Goal: Transaction & Acquisition: Purchase product/service

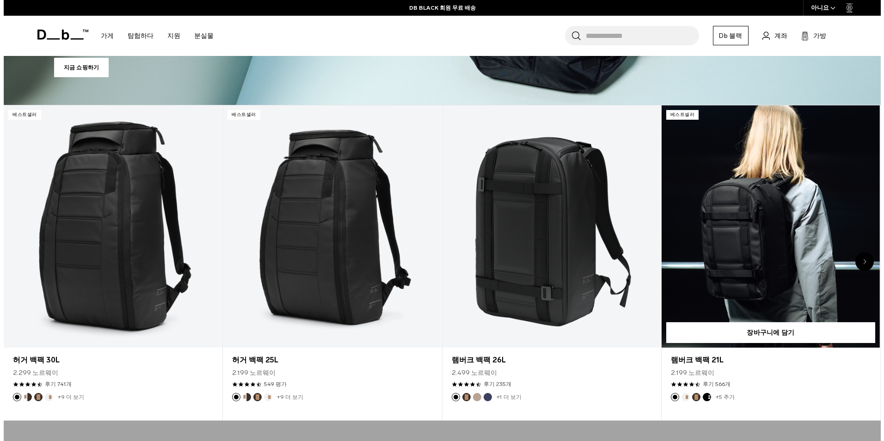
scroll to position [462, 0]
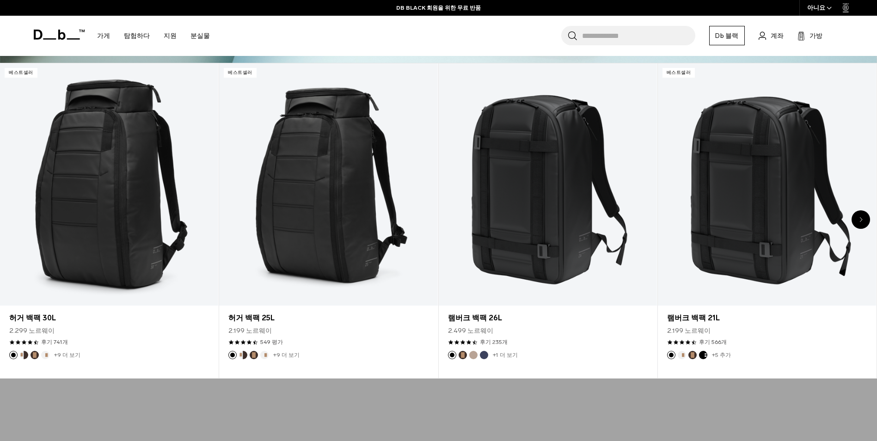
click at [822, 6] on font "아니요" at bounding box center [816, 8] width 18 height 7
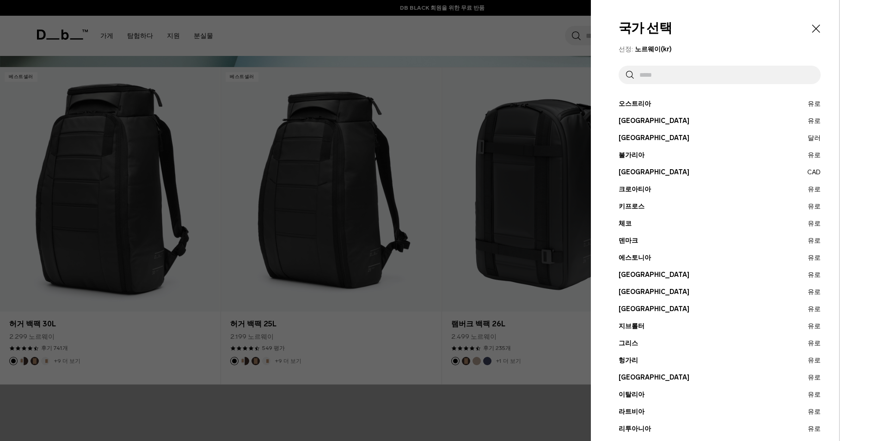
click at [649, 77] on input "text" at bounding box center [723, 75] width 179 height 18
type input "*"
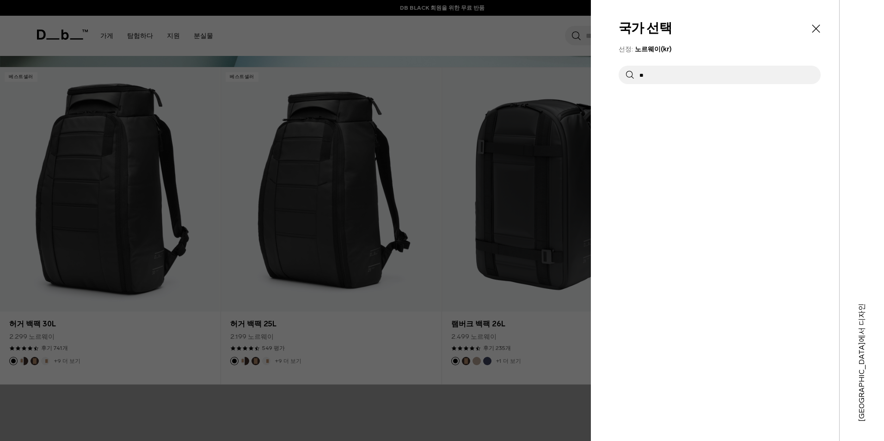
type input "*"
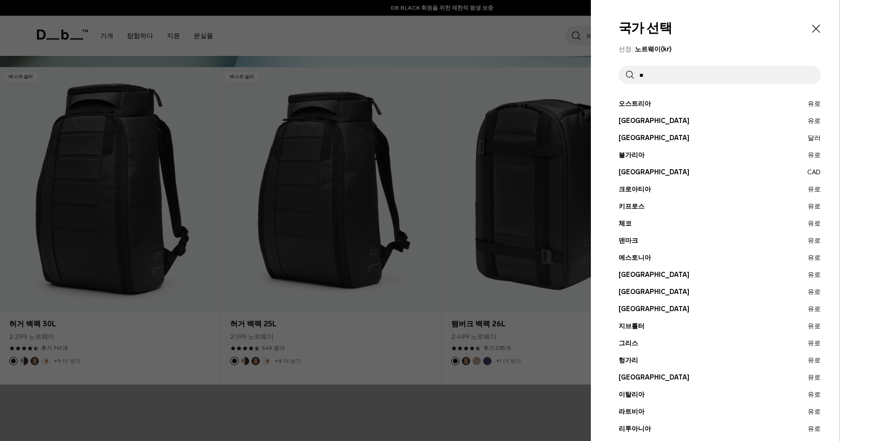
type input "**"
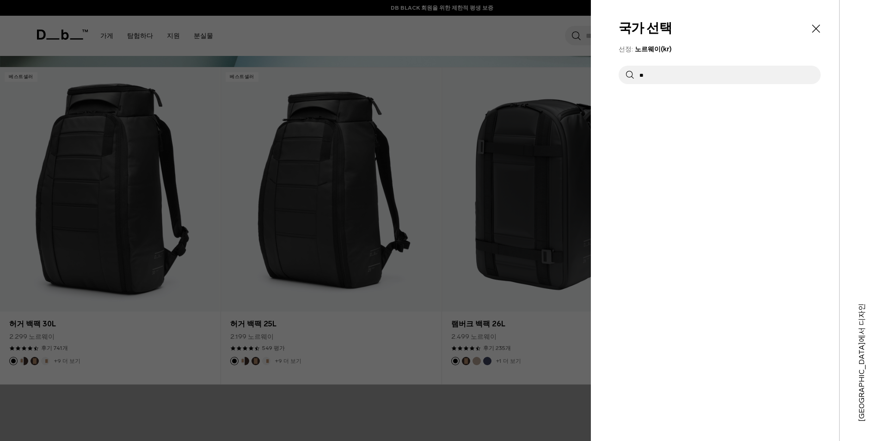
drag, startPoint x: 659, startPoint y: 77, endPoint x: 598, endPoint y: 74, distance: 61.6
click at [598, 74] on div "국가 선택 선정: 노르웨이(kr) ** 오스트리아 유로 벨기에 유로 브라질 달러 불가리아 유로 캐나다 유로" at bounding box center [715, 220] width 248 height 441
type input "*"
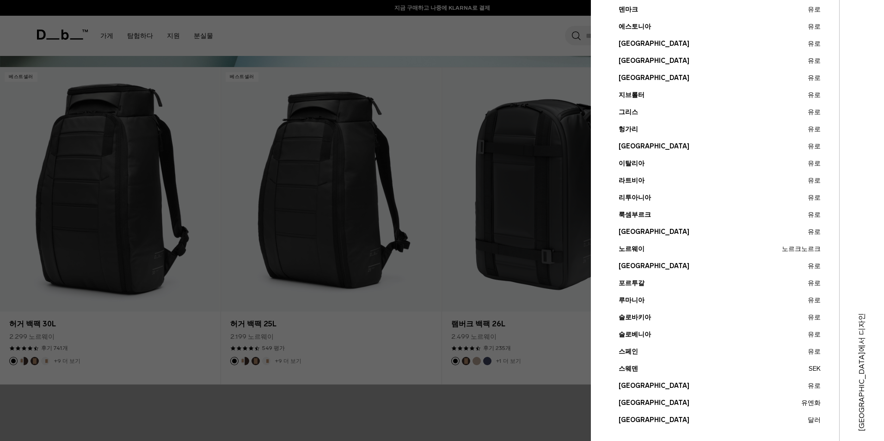
scroll to position [241, 0]
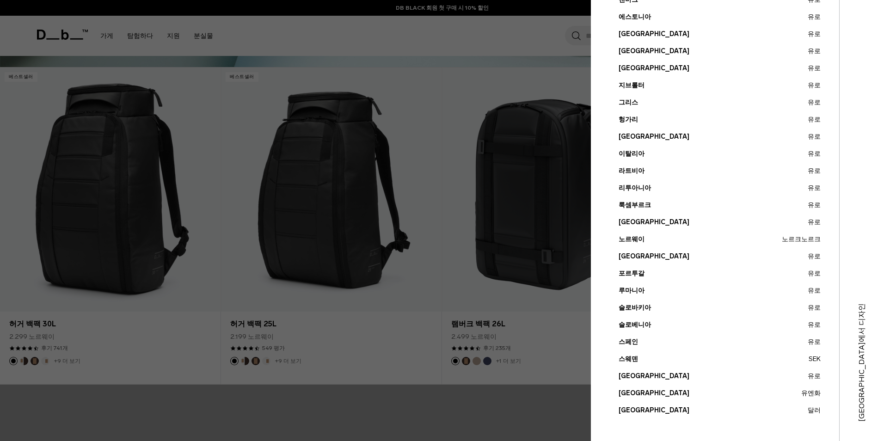
click at [623, 408] on button "미국 달러" at bounding box center [720, 411] width 202 height 10
click at [623, 410] on button "미국 달러" at bounding box center [720, 411] width 202 height 10
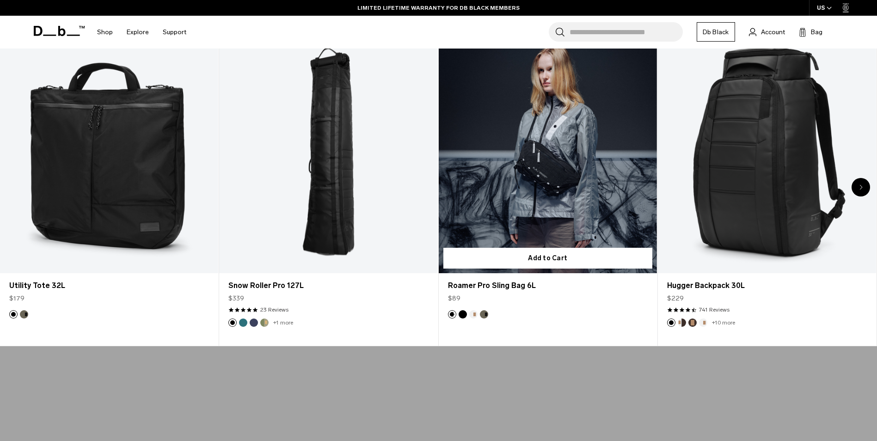
scroll to position [416, 0]
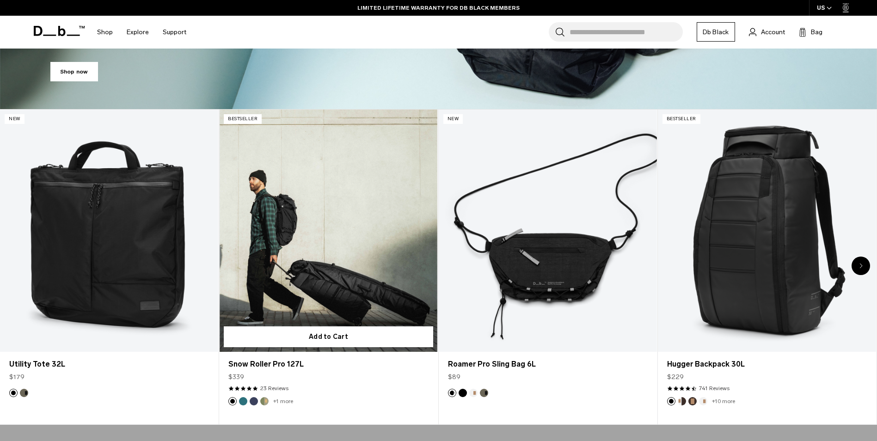
click at [352, 266] on link "Snow Roller Pro 127L" at bounding box center [328, 231] width 218 height 243
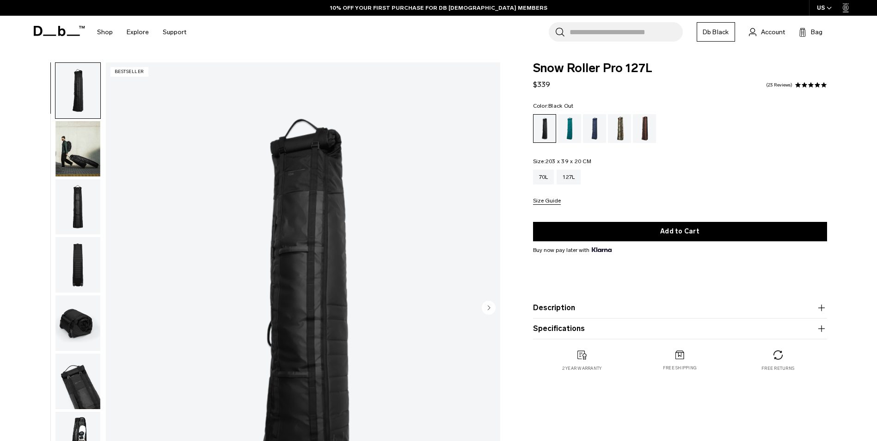
click at [73, 149] on img "button" at bounding box center [77, 148] width 45 height 55
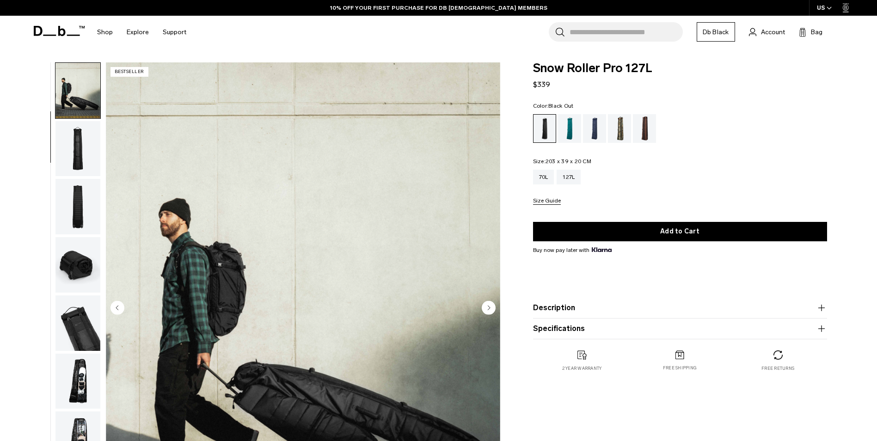
click at [85, 154] on img "button" at bounding box center [77, 148] width 45 height 55
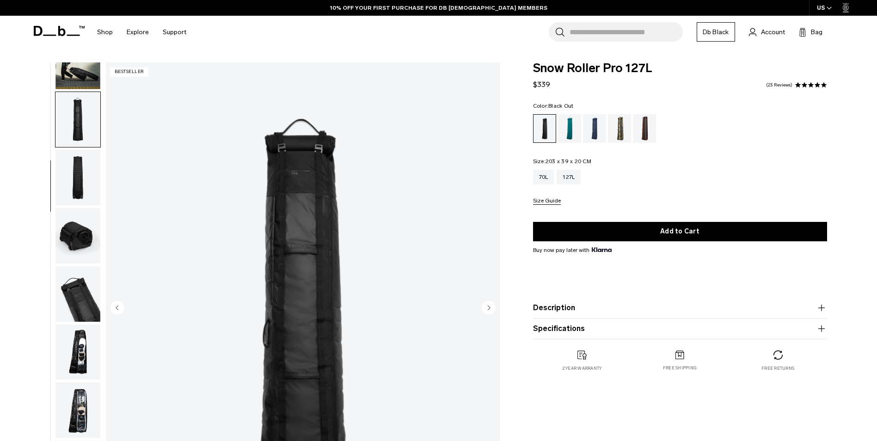
click at [85, 196] on img "button" at bounding box center [77, 177] width 45 height 55
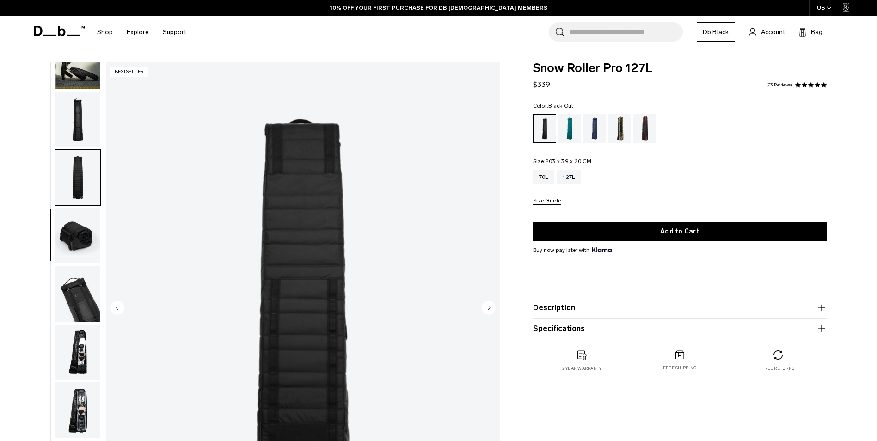
click at [91, 266] on img "button" at bounding box center [77, 293] width 45 height 55
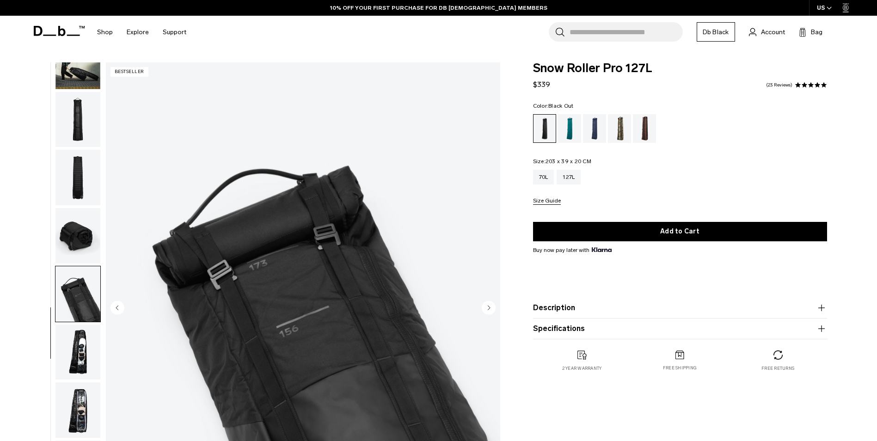
click at [78, 235] on img "button" at bounding box center [77, 235] width 45 height 55
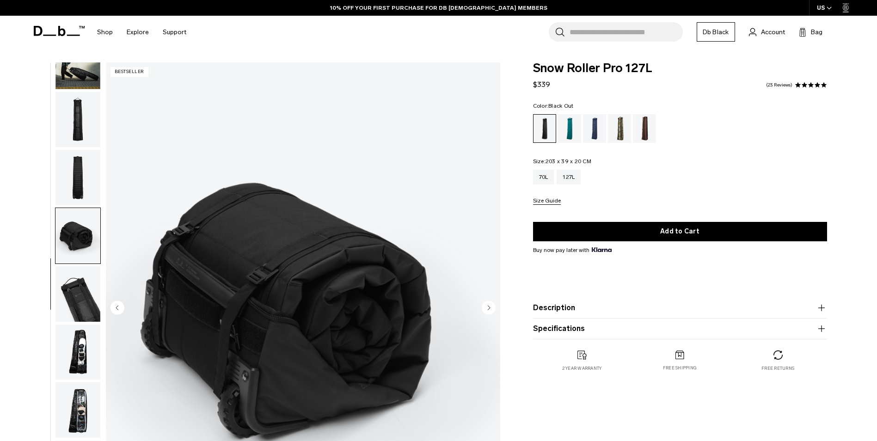
click at [79, 177] on img "button" at bounding box center [77, 177] width 45 height 55
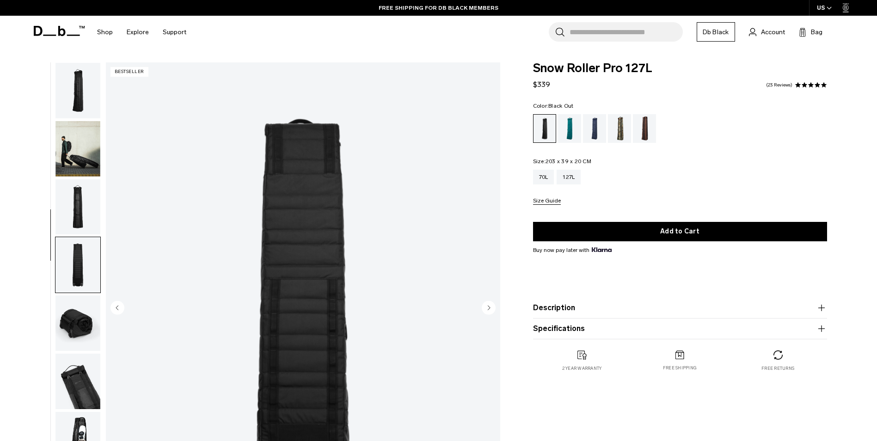
click at [78, 209] on img "button" at bounding box center [77, 206] width 45 height 55
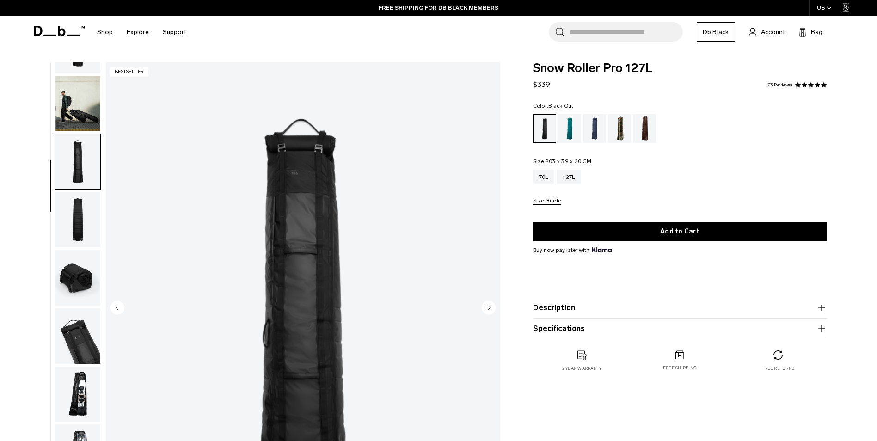
scroll to position [87, 0]
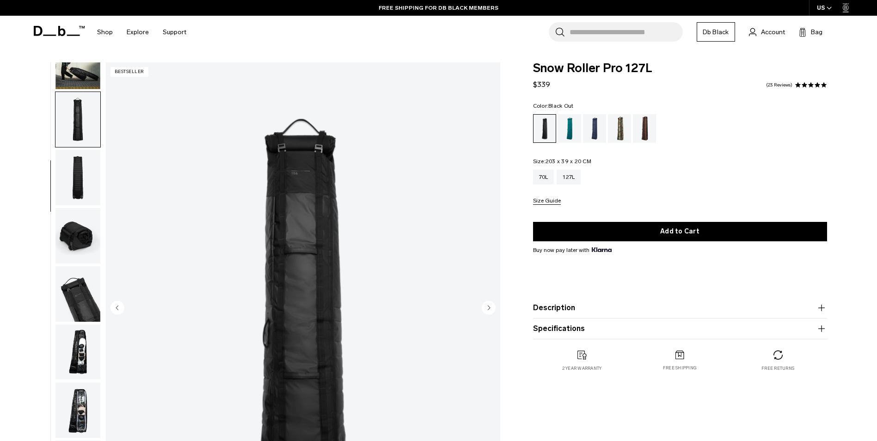
click at [79, 151] on img "button" at bounding box center [77, 177] width 45 height 55
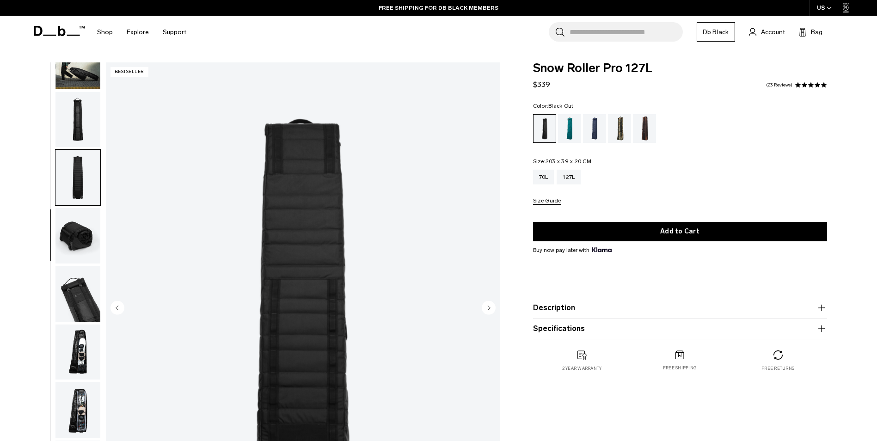
click at [78, 298] on img "button" at bounding box center [77, 293] width 45 height 55
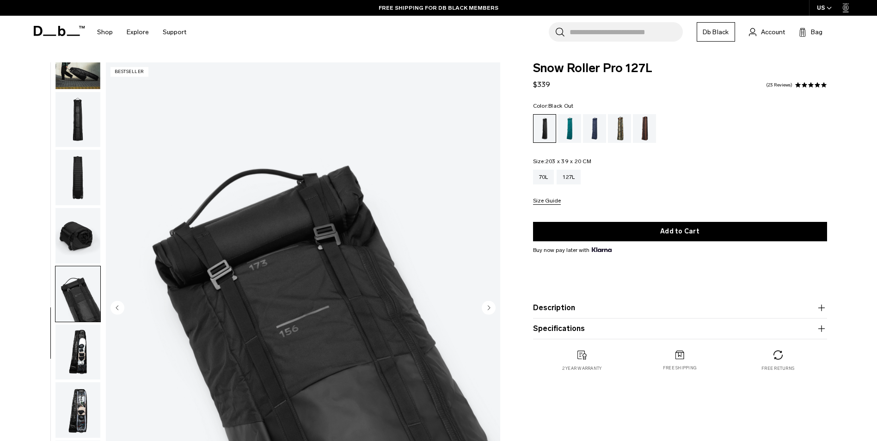
click at [80, 347] on img "button" at bounding box center [77, 352] width 45 height 55
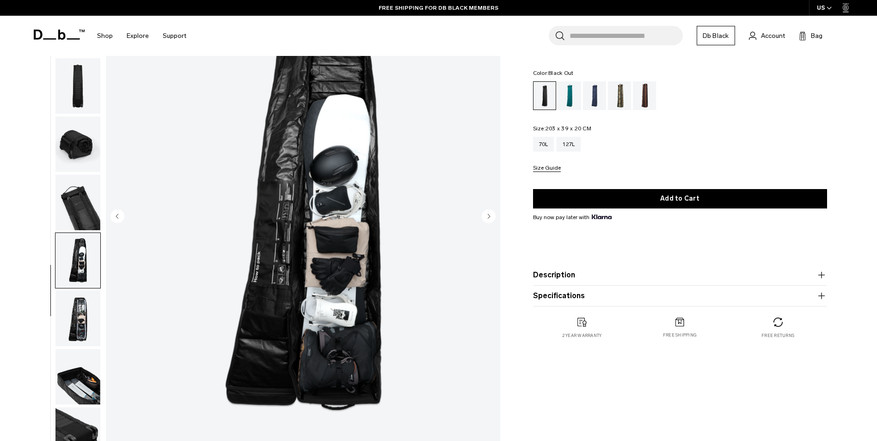
scroll to position [92, 0]
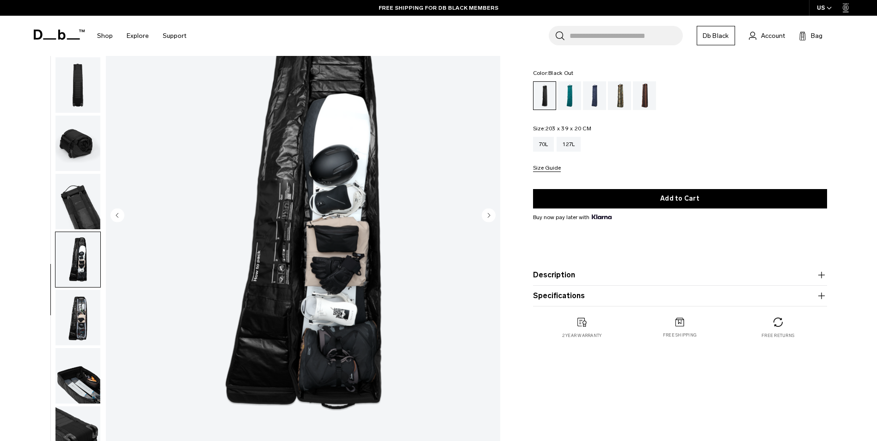
click at [80, 311] on img "button" at bounding box center [77, 317] width 45 height 55
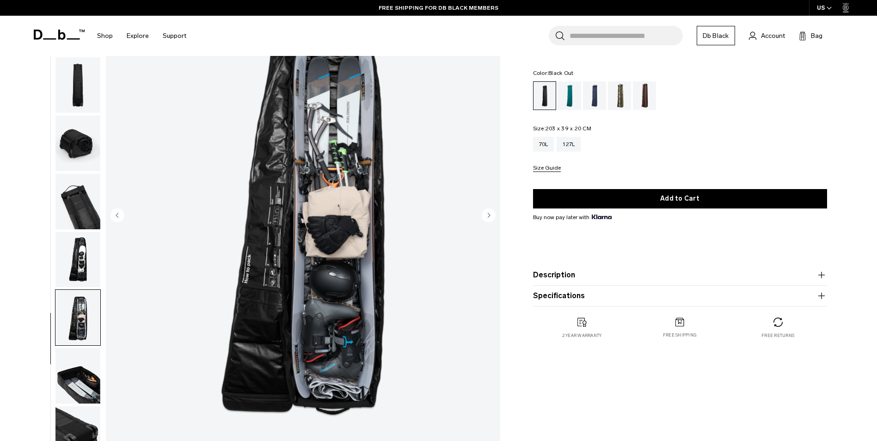
click at [79, 368] on img "button" at bounding box center [77, 375] width 45 height 55
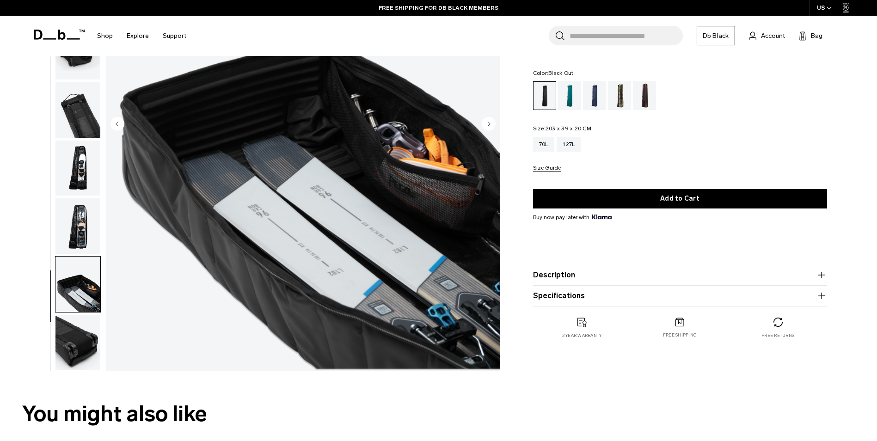
scroll to position [185, 0]
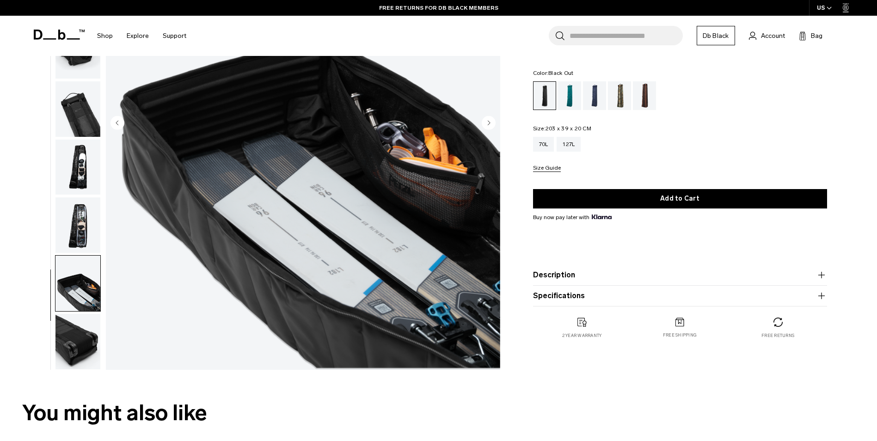
click at [74, 361] on img "button" at bounding box center [77, 341] width 45 height 55
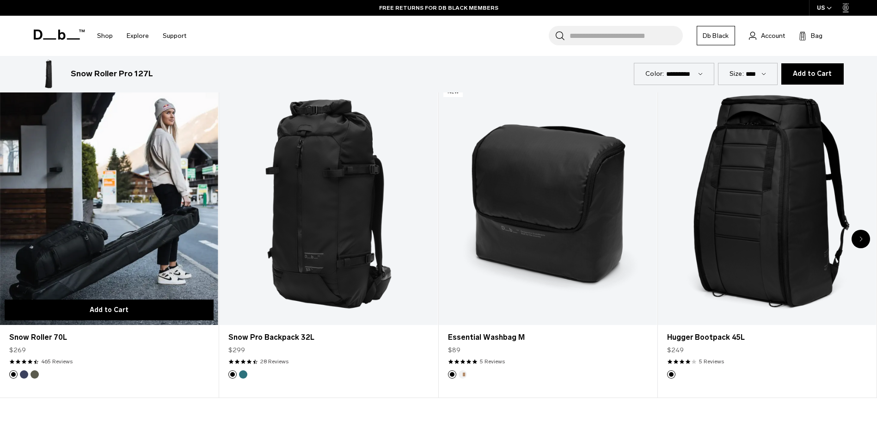
scroll to position [555, 0]
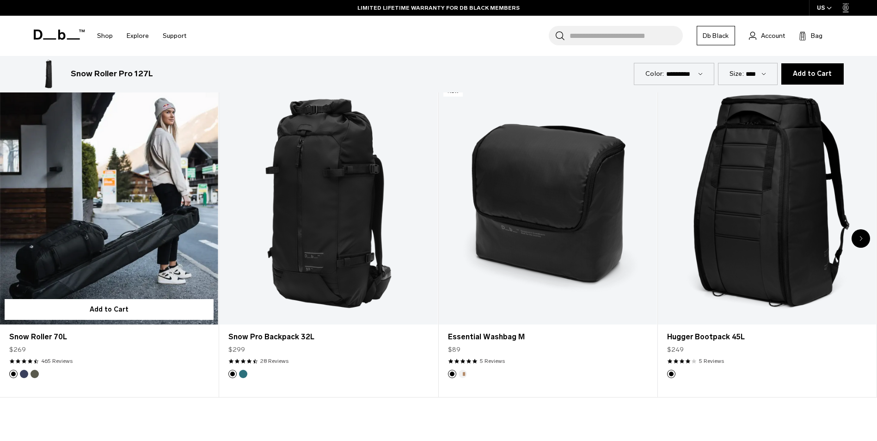
click at [114, 226] on link "Snow Roller 70L" at bounding box center [109, 203] width 218 height 243
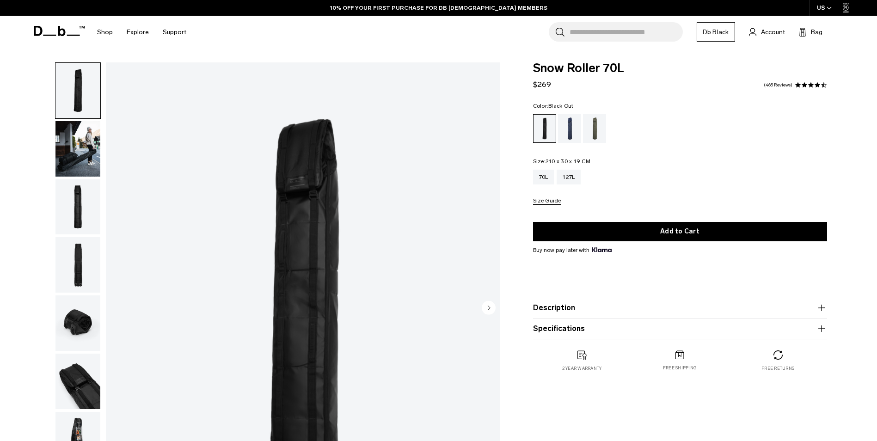
click at [55, 141] on img "button" at bounding box center [77, 148] width 45 height 55
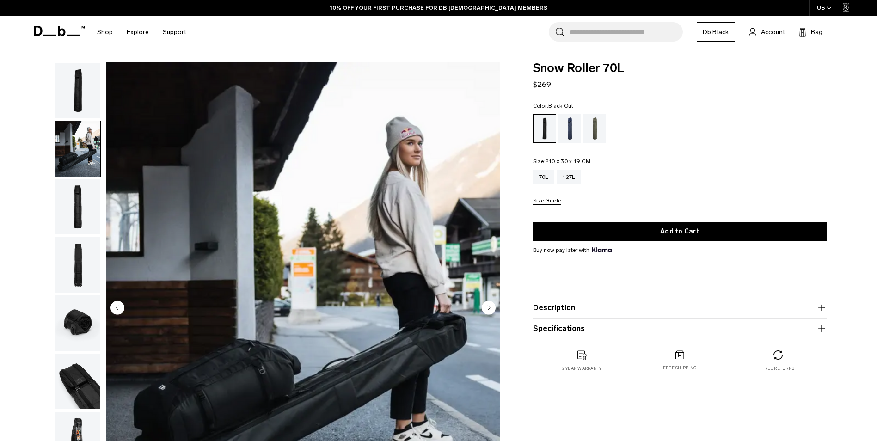
click at [77, 216] on img "button" at bounding box center [77, 206] width 45 height 55
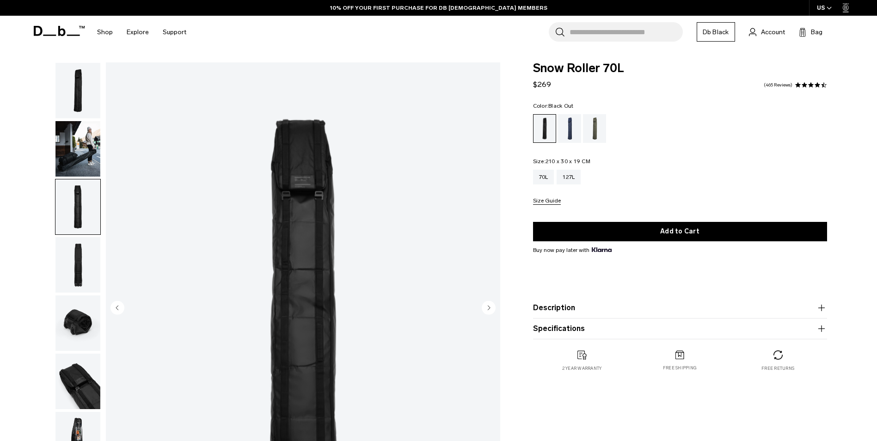
click at [77, 271] on img "button" at bounding box center [77, 264] width 45 height 55
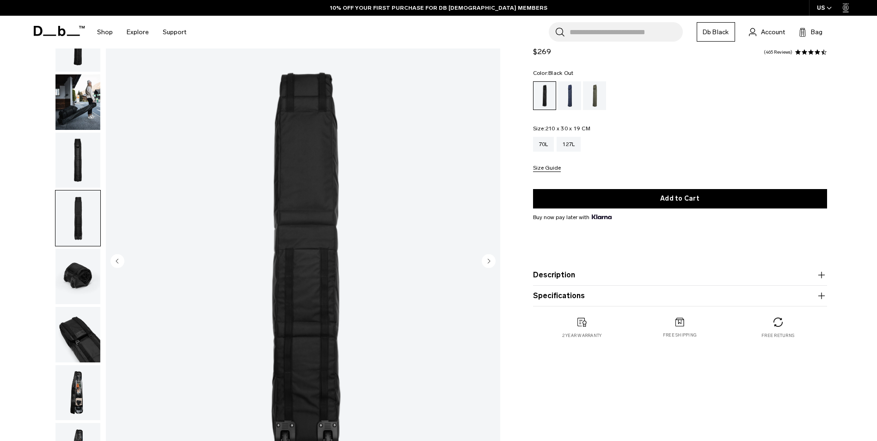
scroll to position [92, 0]
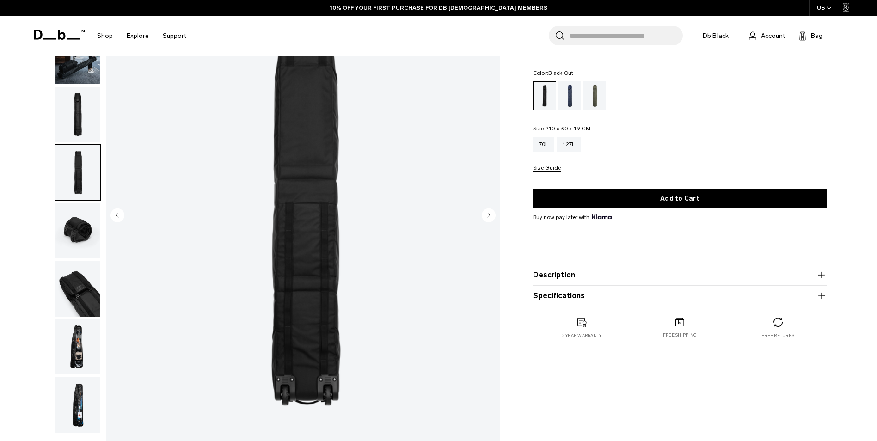
click at [78, 222] on img "button" at bounding box center [77, 230] width 45 height 55
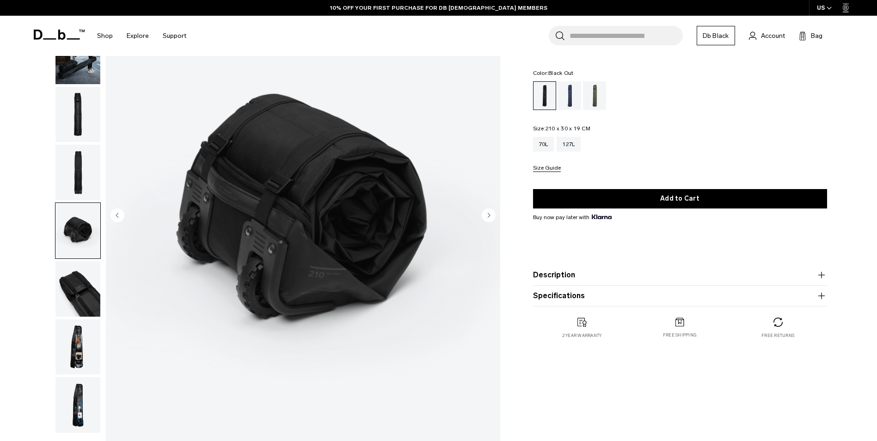
click at [71, 287] on img "button" at bounding box center [77, 288] width 45 height 55
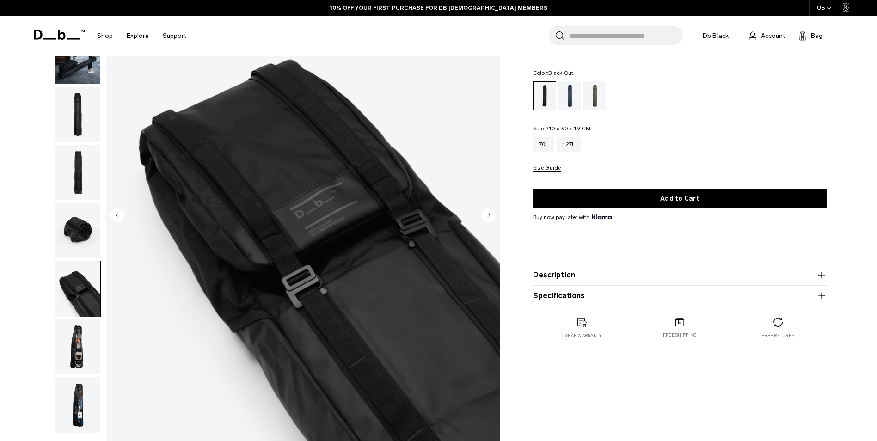
click at [77, 348] on img "button" at bounding box center [77, 347] width 45 height 55
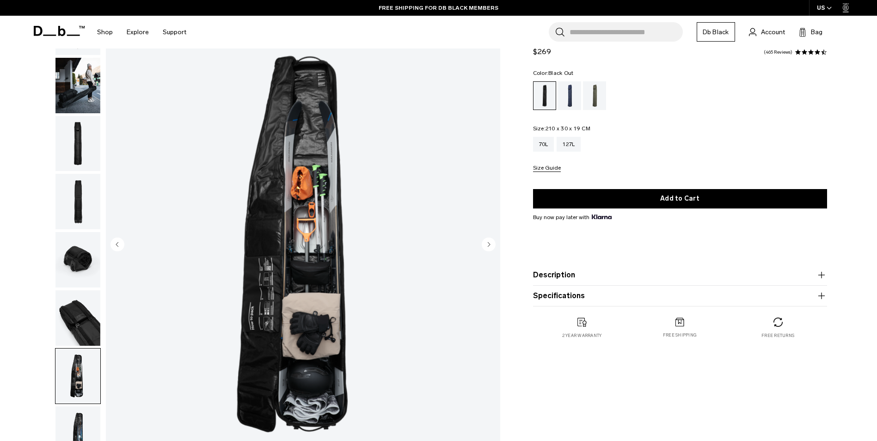
scroll to position [185, 0]
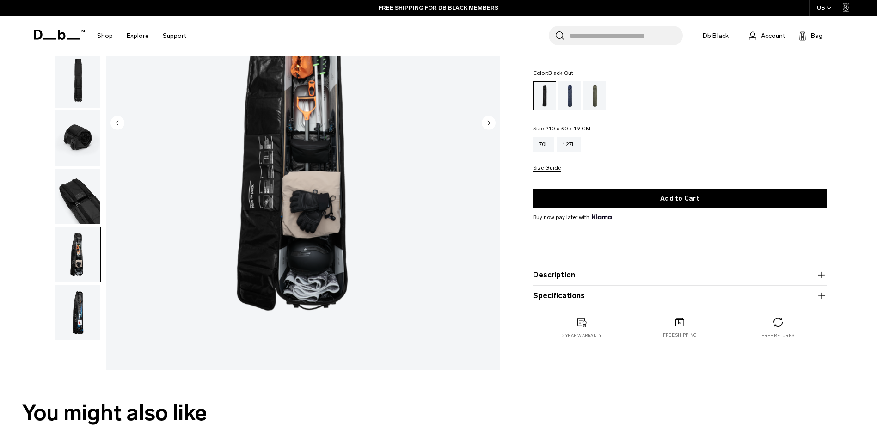
click at [58, 306] on img "button" at bounding box center [77, 312] width 45 height 55
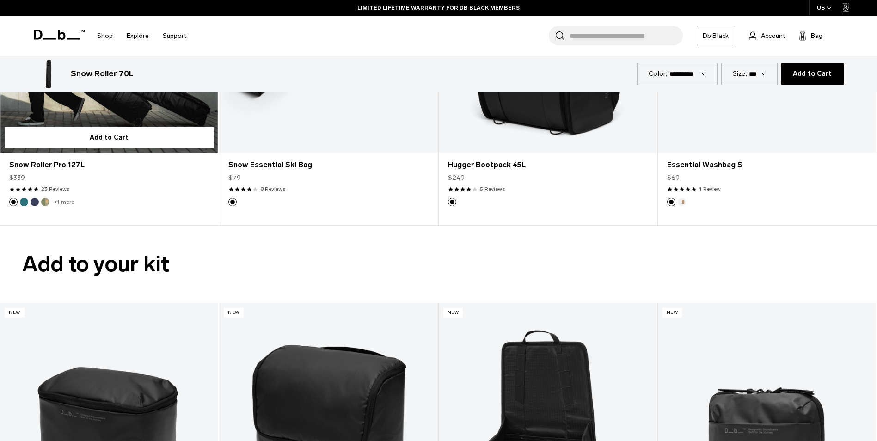
scroll to position [2081, 0]
